Goal: Check status

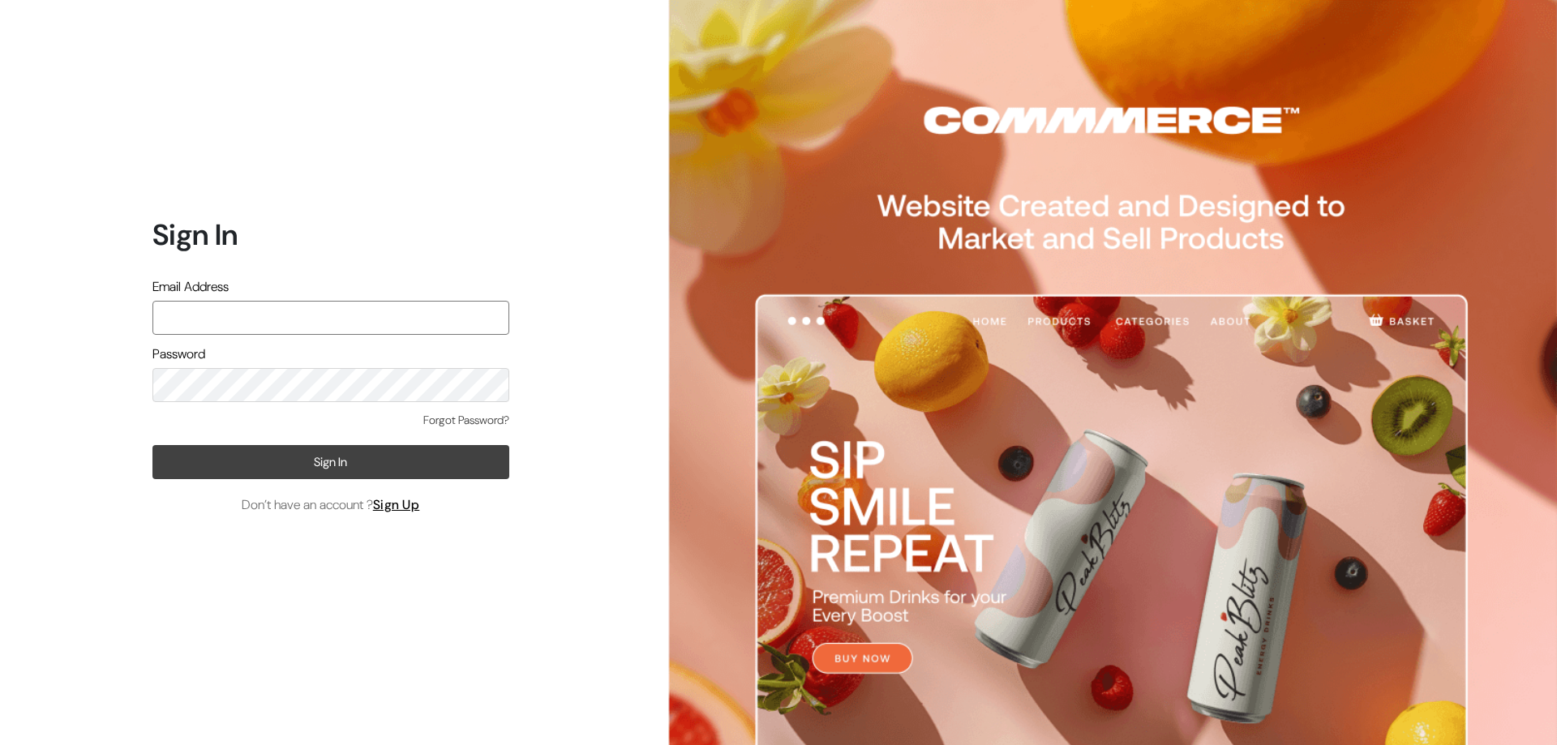
type input "[EMAIL_ADDRESS][DOMAIN_NAME]"
click at [432, 450] on button "Sign In" at bounding box center [330, 462] width 357 height 34
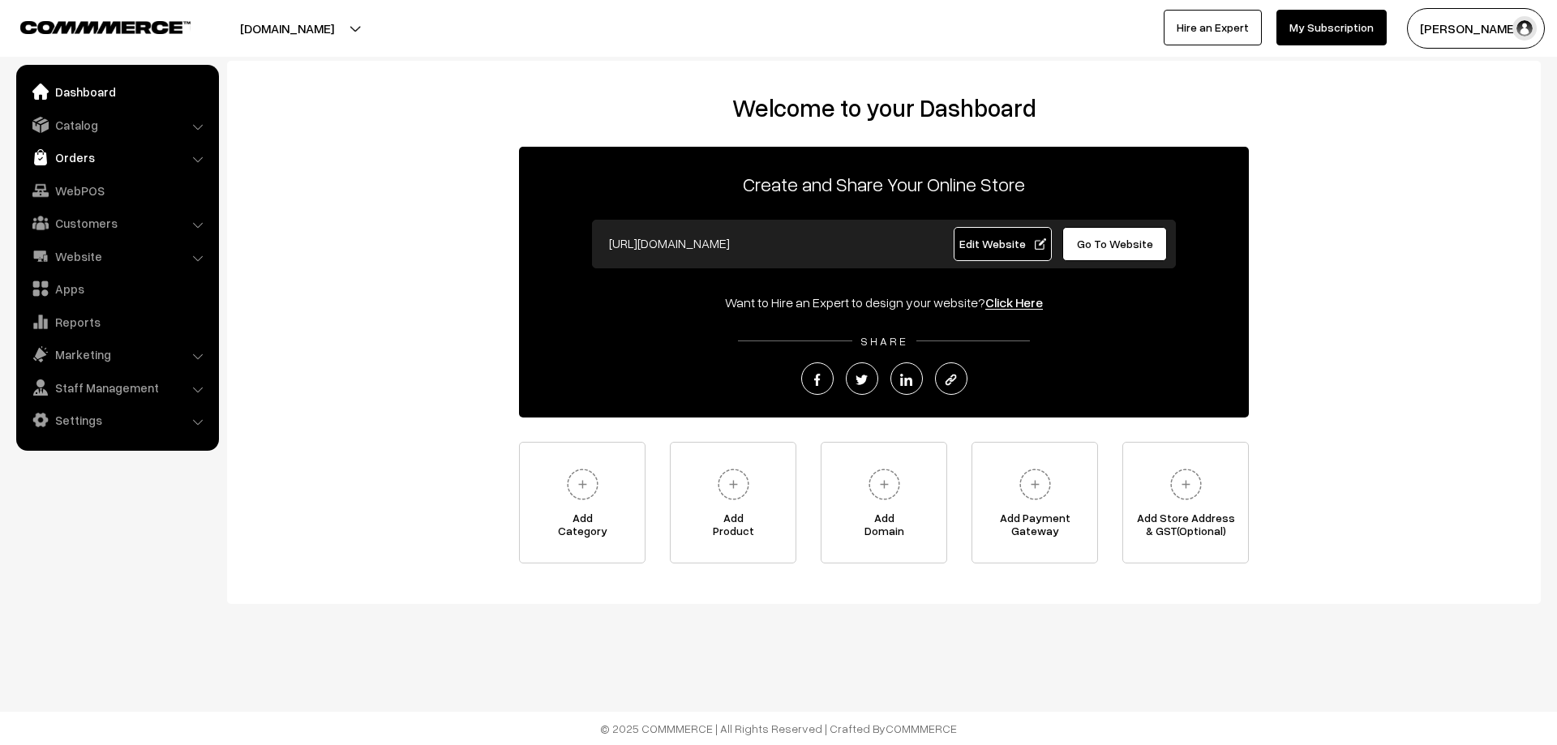
click at [67, 155] on link "Orders" at bounding box center [116, 157] width 193 height 29
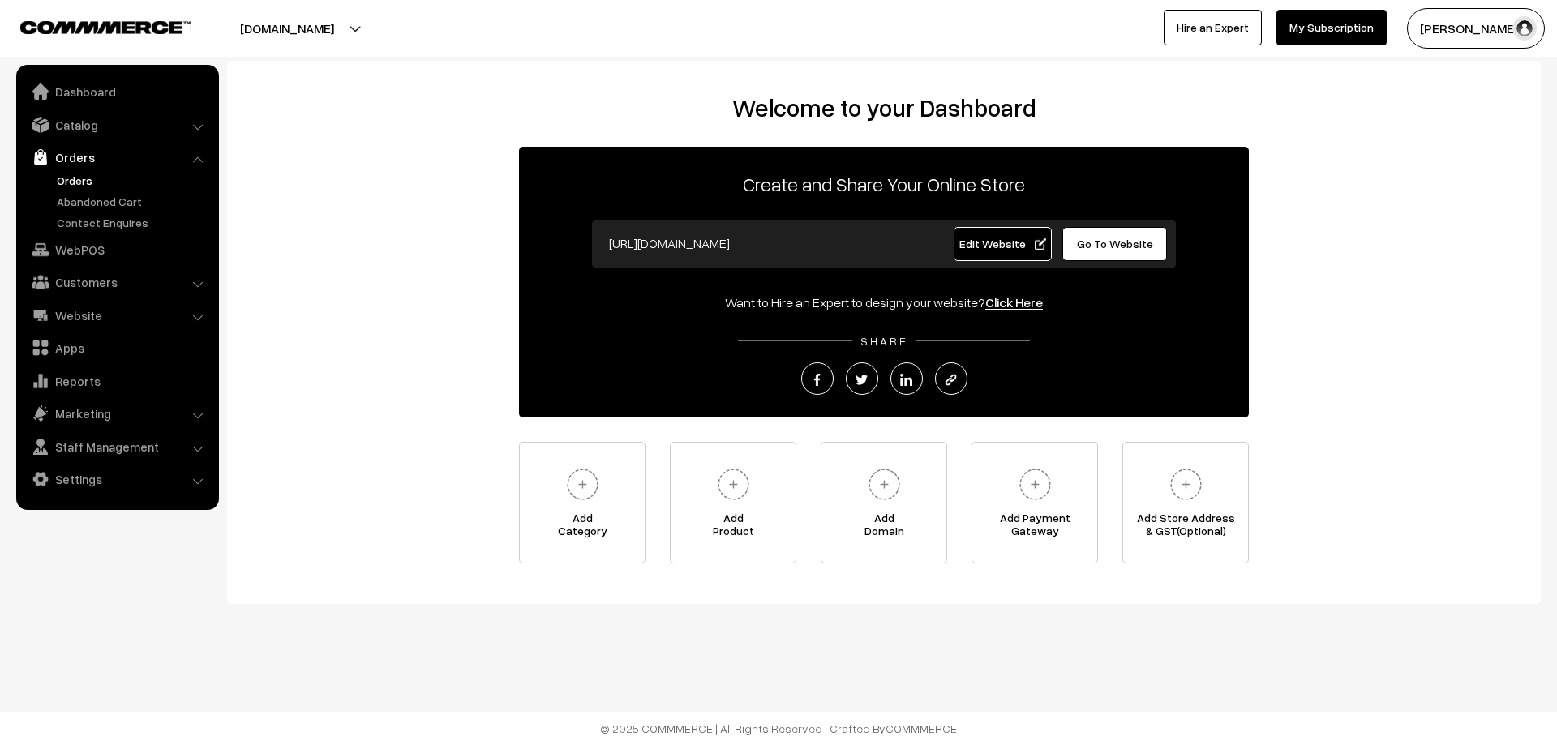
click at [71, 180] on link "Orders" at bounding box center [133, 180] width 161 height 17
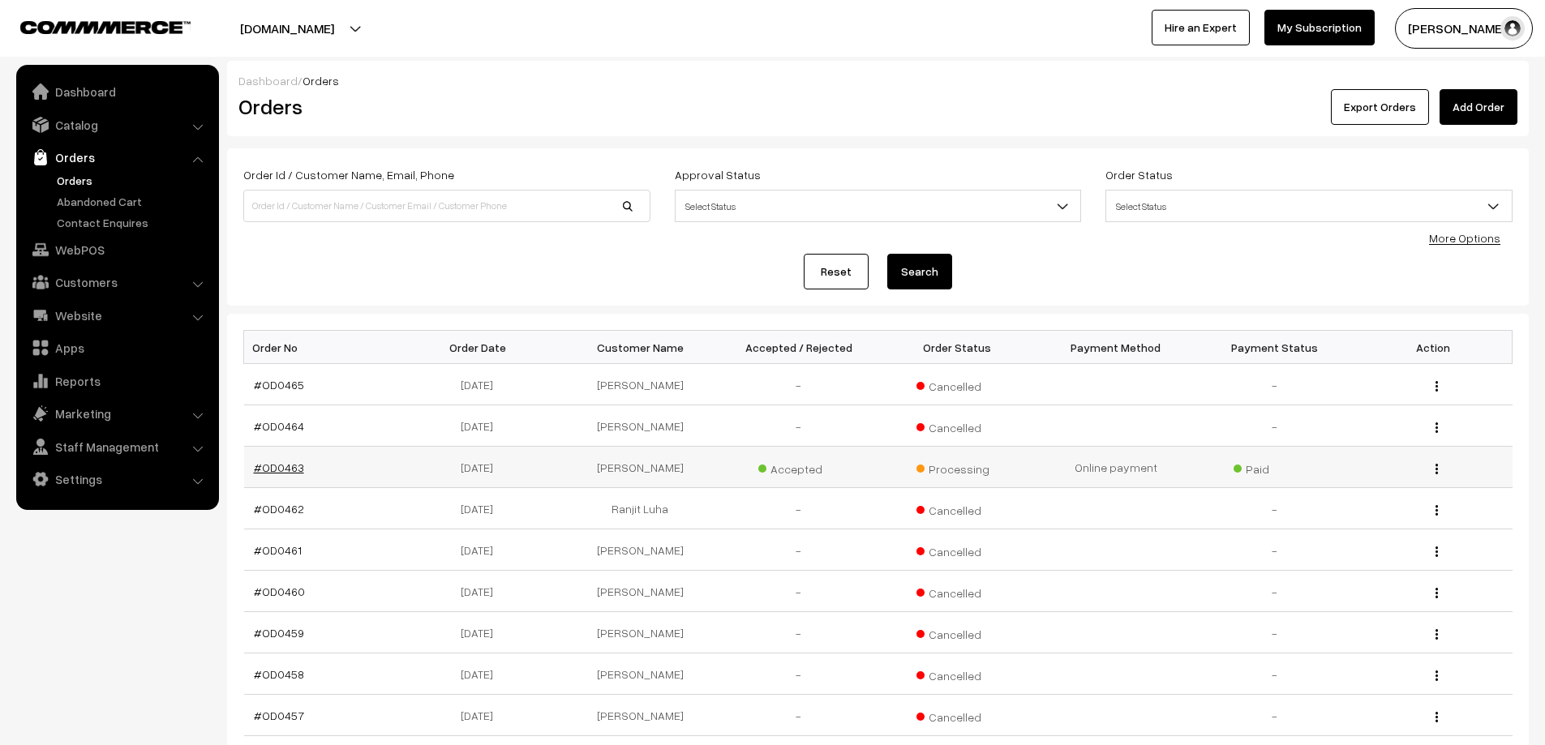
click at [279, 467] on link "#OD0463" at bounding box center [279, 468] width 50 height 14
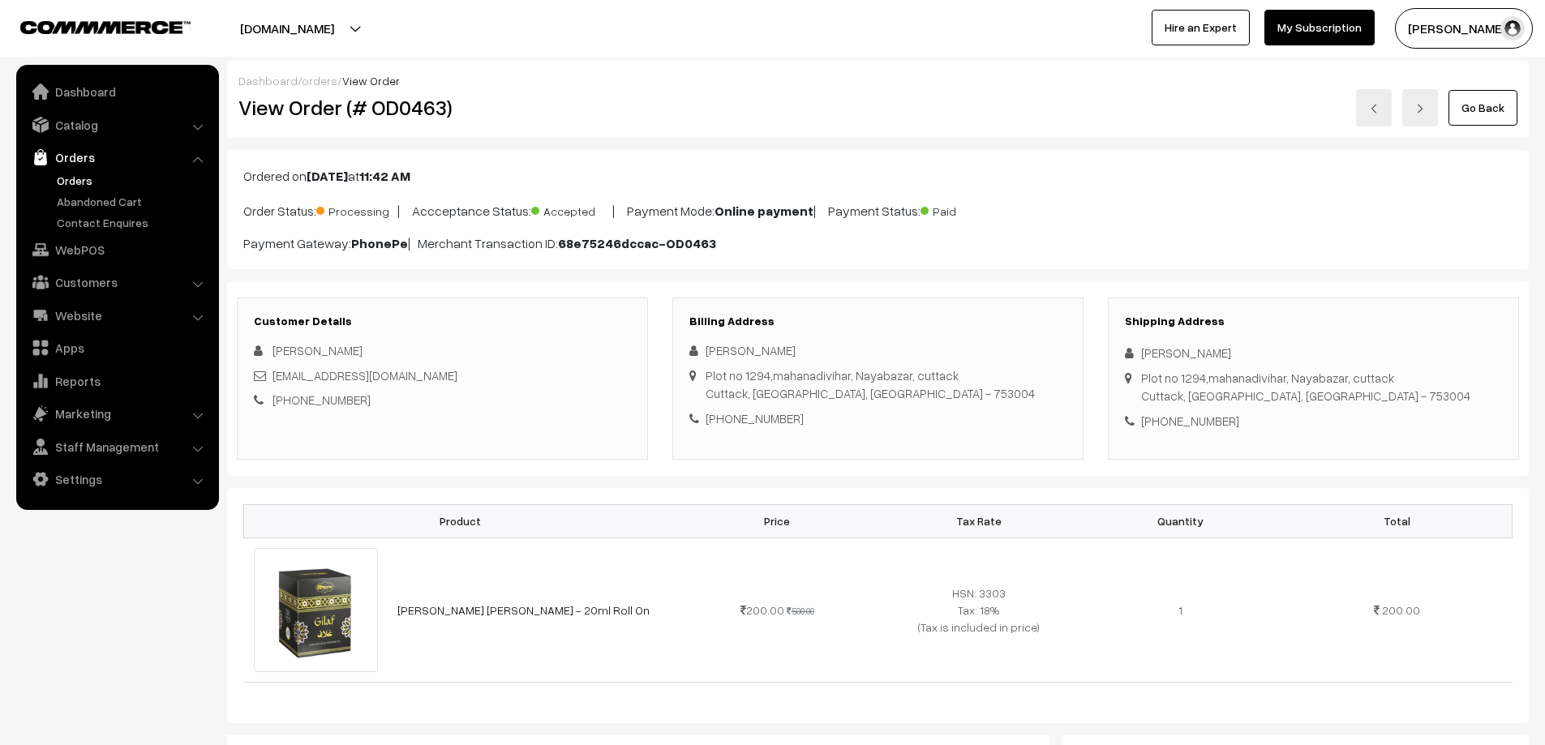
scroll to position [243, 0]
